Goal: Check status

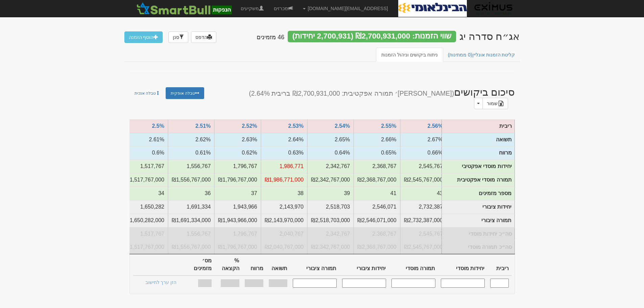
scroll to position [0, -302]
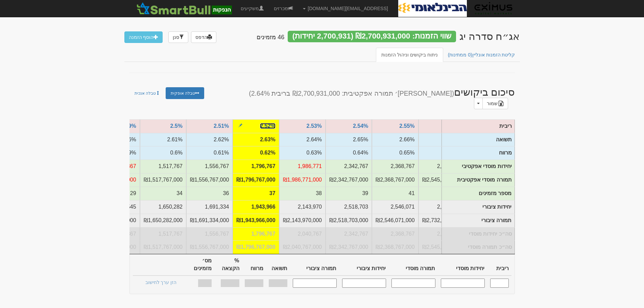
click at [268, 123] on link "2.52%" at bounding box center [267, 126] width 15 height 6
